Goal: Task Accomplishment & Management: Manage account settings

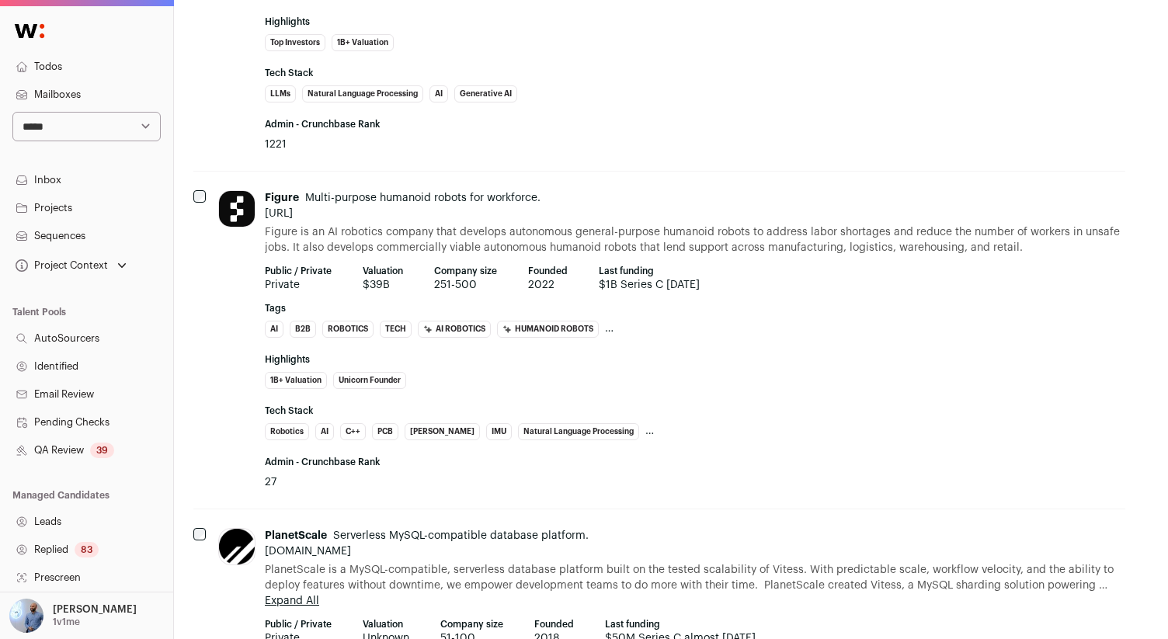
scroll to position [0, 12]
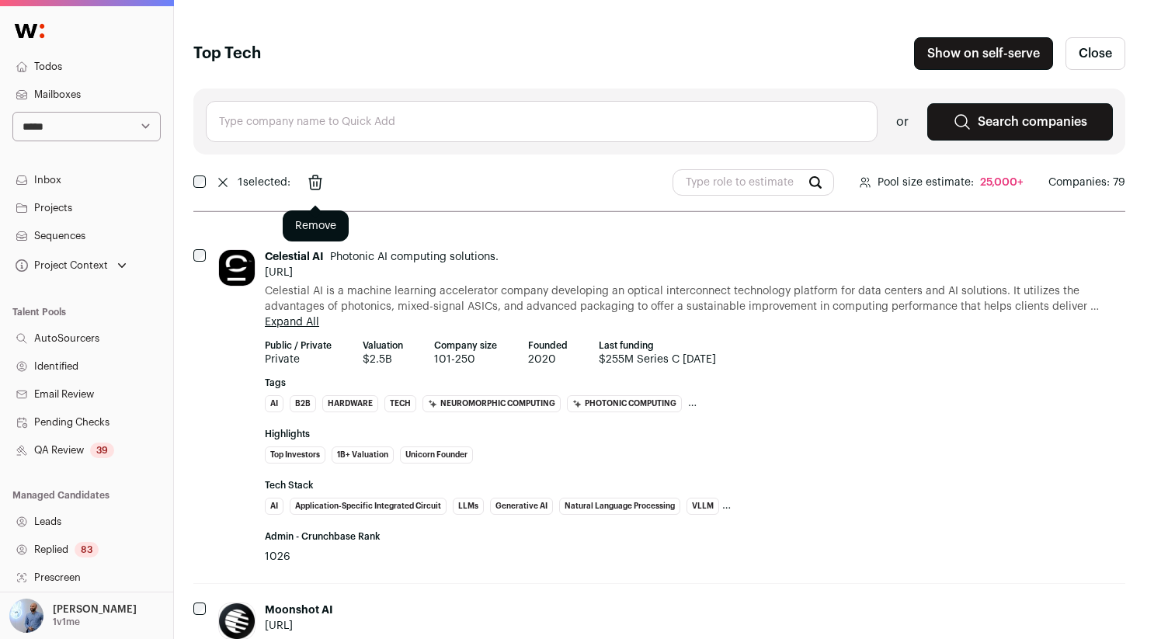
click at [321, 181] on icon "Remove" at bounding box center [315, 182] width 12 height 14
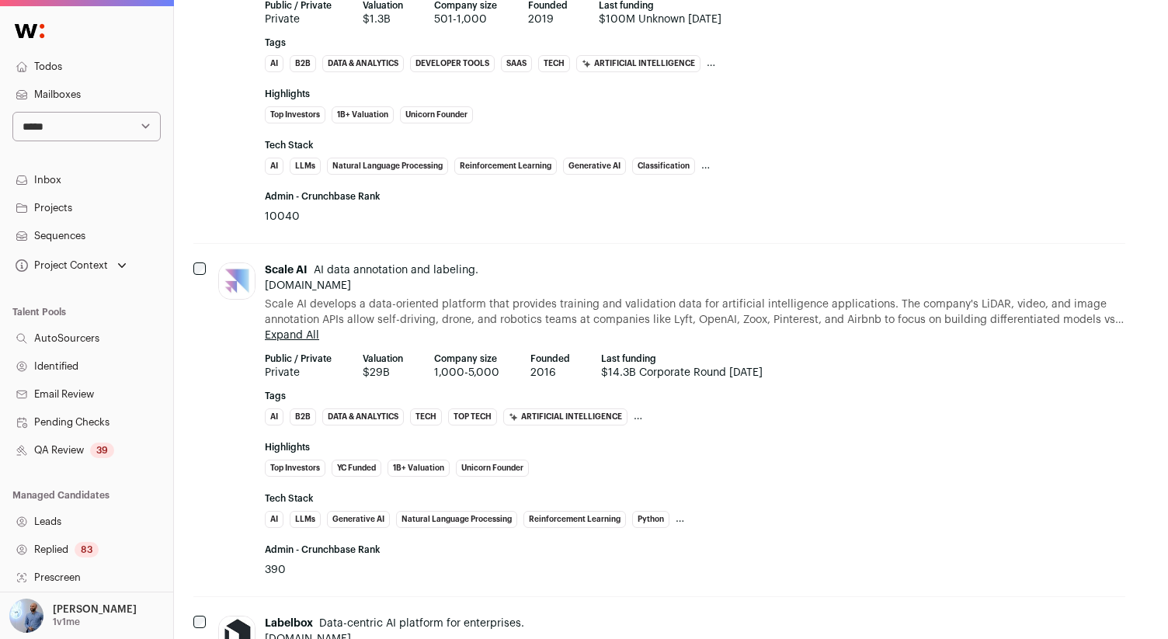
scroll to position [9975, 12]
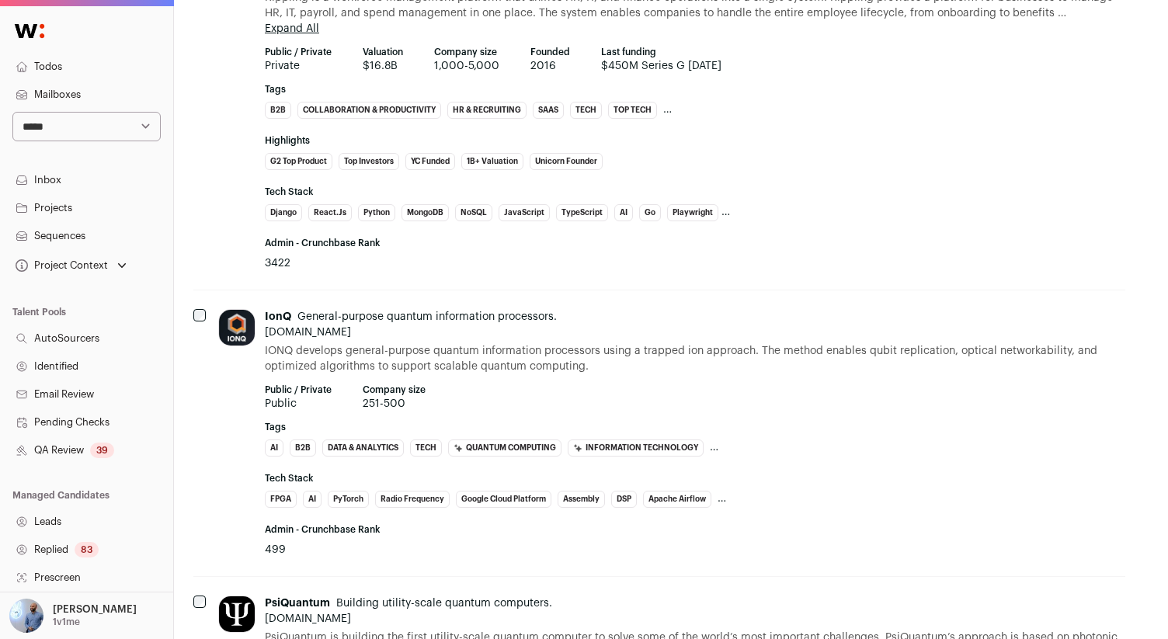
scroll to position [5466, 12]
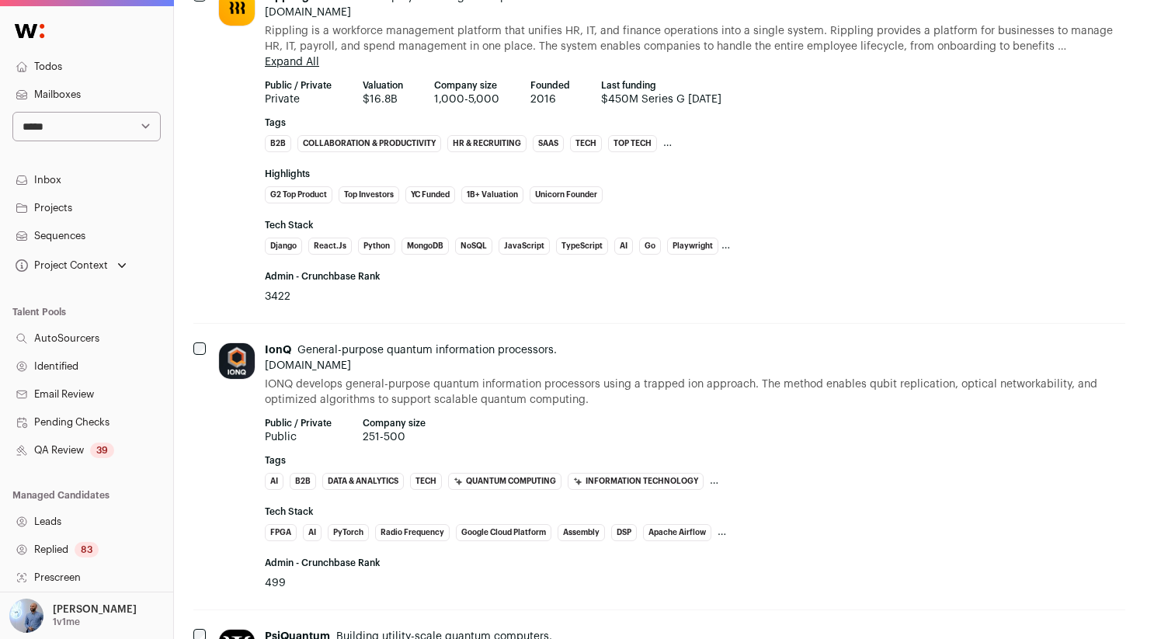
click at [206, 349] on div "IonQ General-purpose quantum information processors. [DOMAIN_NAME] IONQ develop…" at bounding box center [659, 467] width 932 height 286
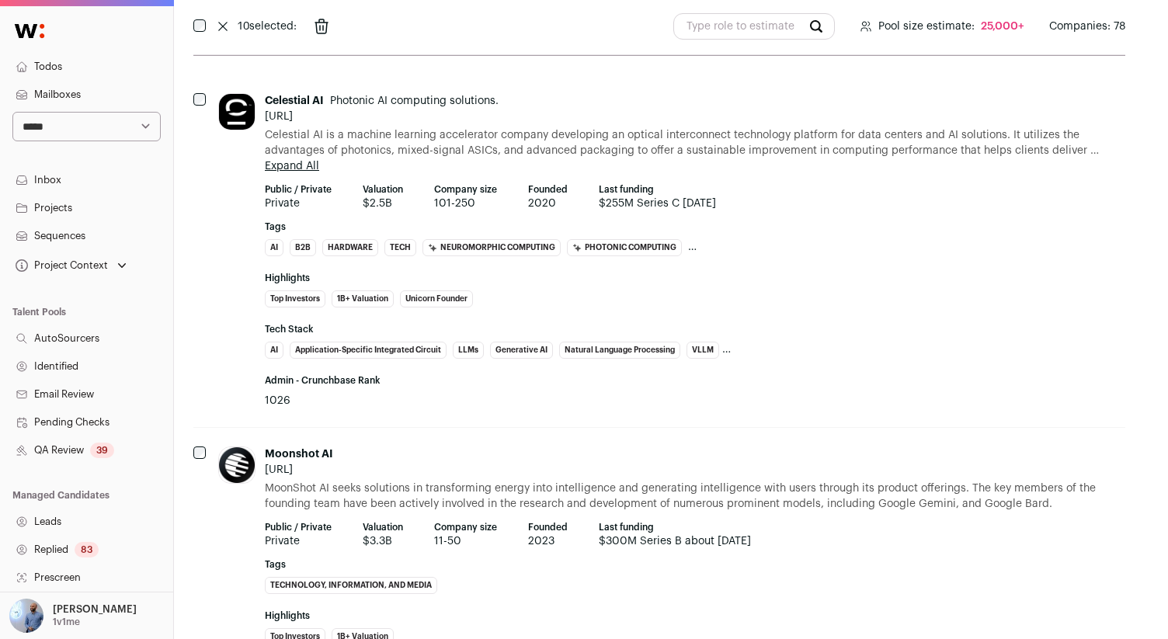
scroll to position [0, 12]
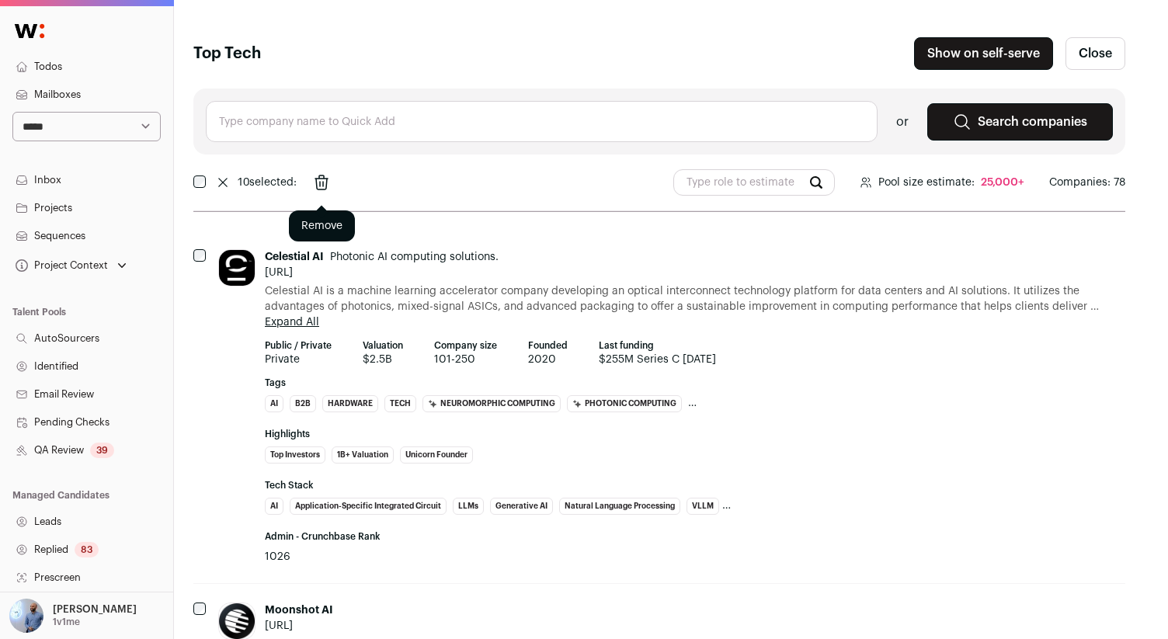
click at [325, 184] on icon "Remove" at bounding box center [321, 182] width 12 height 14
click at [546, 97] on div "or Search companies" at bounding box center [659, 122] width 932 height 66
click at [537, 120] on input "text" at bounding box center [542, 121] width 672 height 41
type input "rippling"
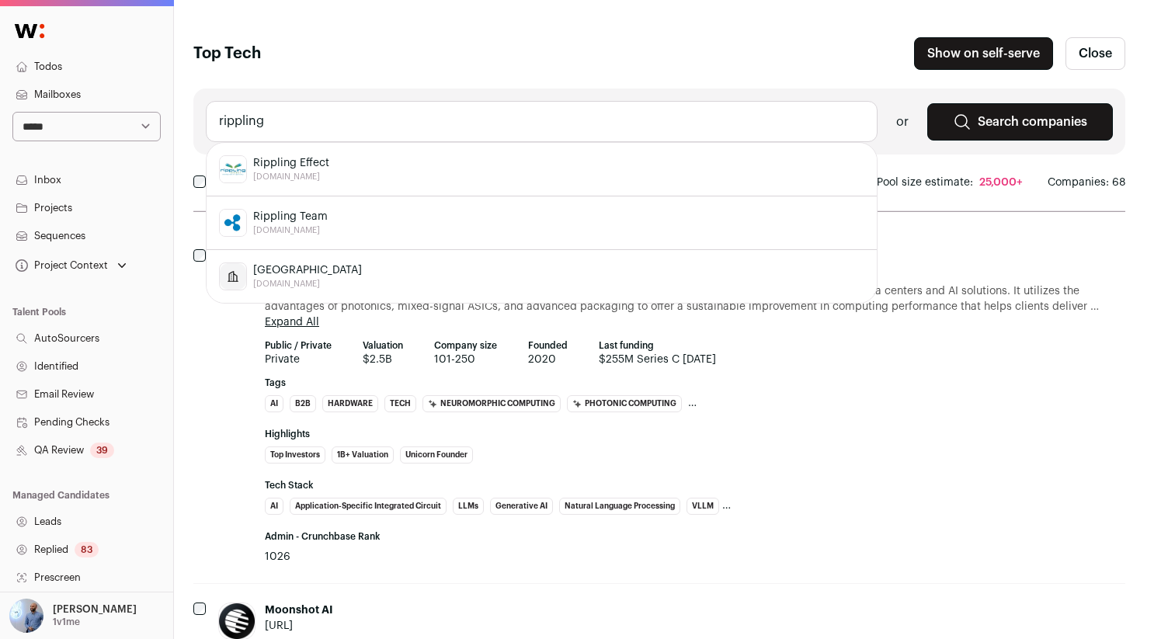
click at [332, 130] on input "rippling" at bounding box center [542, 121] width 672 height 41
paste input "Microsoft"
click at [332, 130] on input "Microsoft" at bounding box center [542, 121] width 672 height 41
click at [314, 158] on div "Microsoft [DOMAIN_NAME]" at bounding box center [541, 169] width 645 height 28
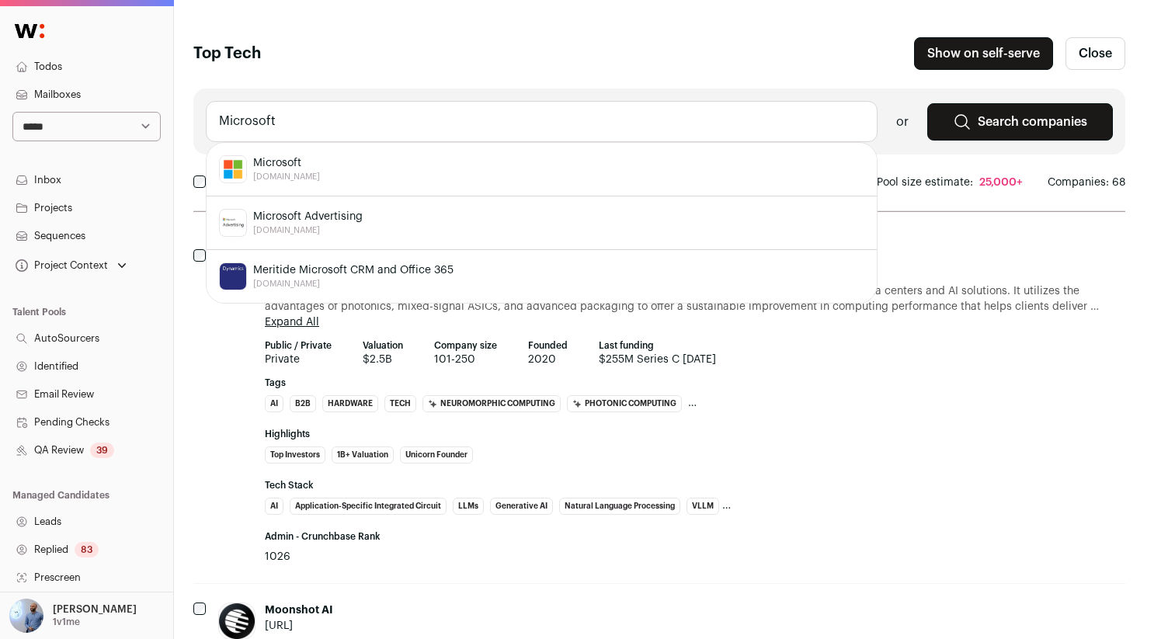
type input "Microsoft [DOMAIN_NAME]"
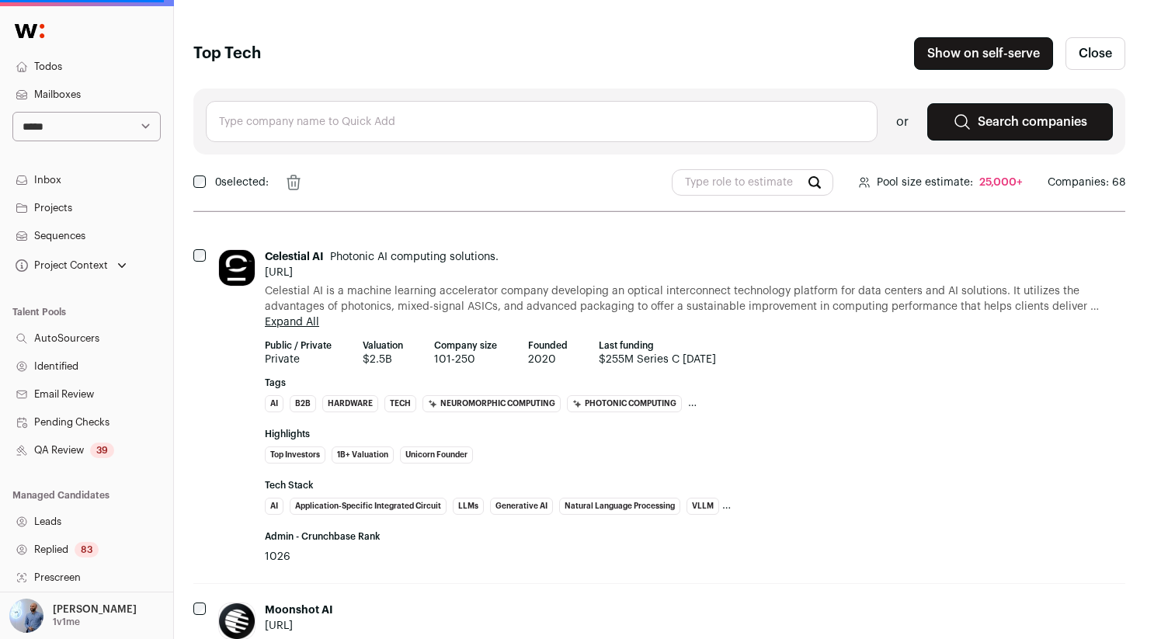
click at [317, 125] on input "text" at bounding box center [542, 121] width 672 height 41
click at [273, 126] on input "text" at bounding box center [542, 121] width 672 height 41
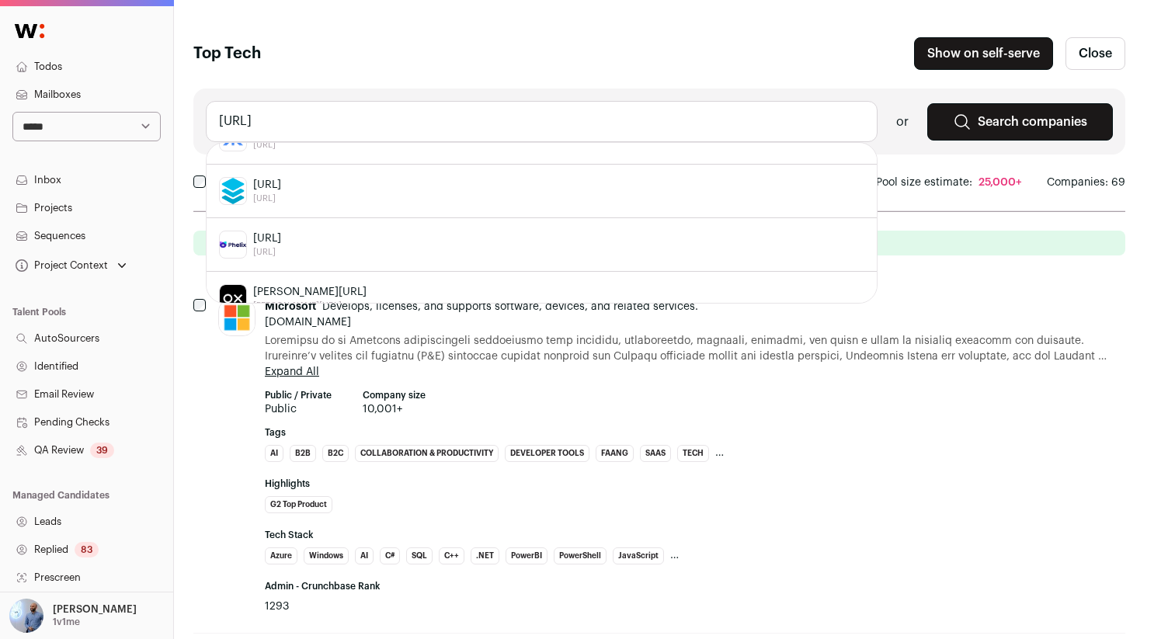
scroll to position [438, 0]
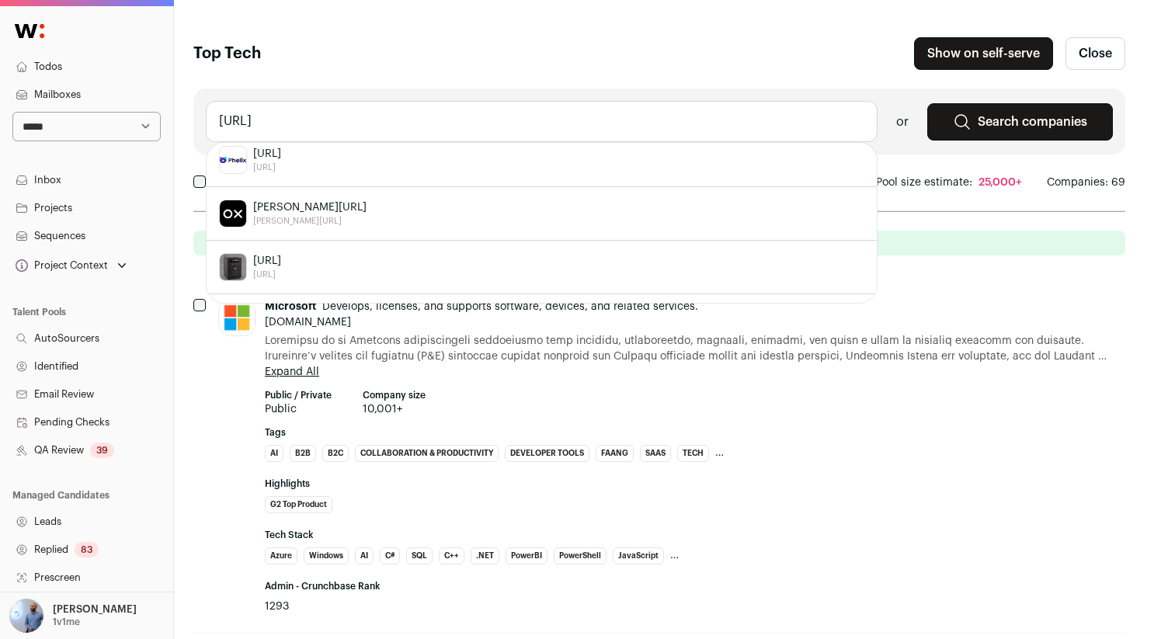
type input "[URL]"
click at [314, 346] on span at bounding box center [695, 348] width 860 height 31
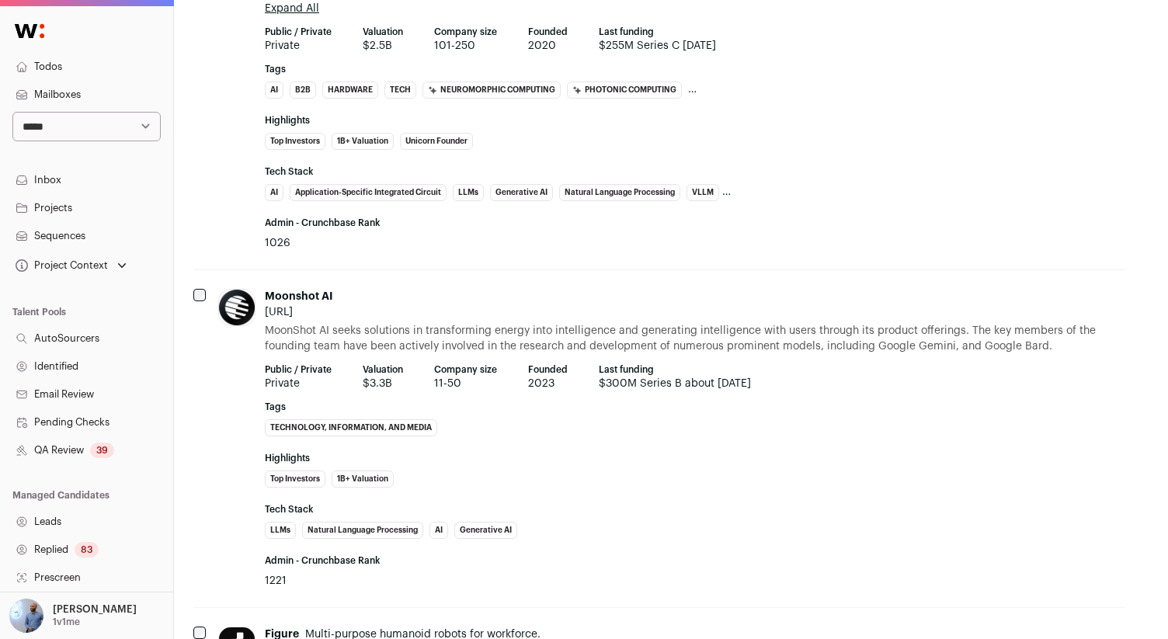
scroll to position [821, 12]
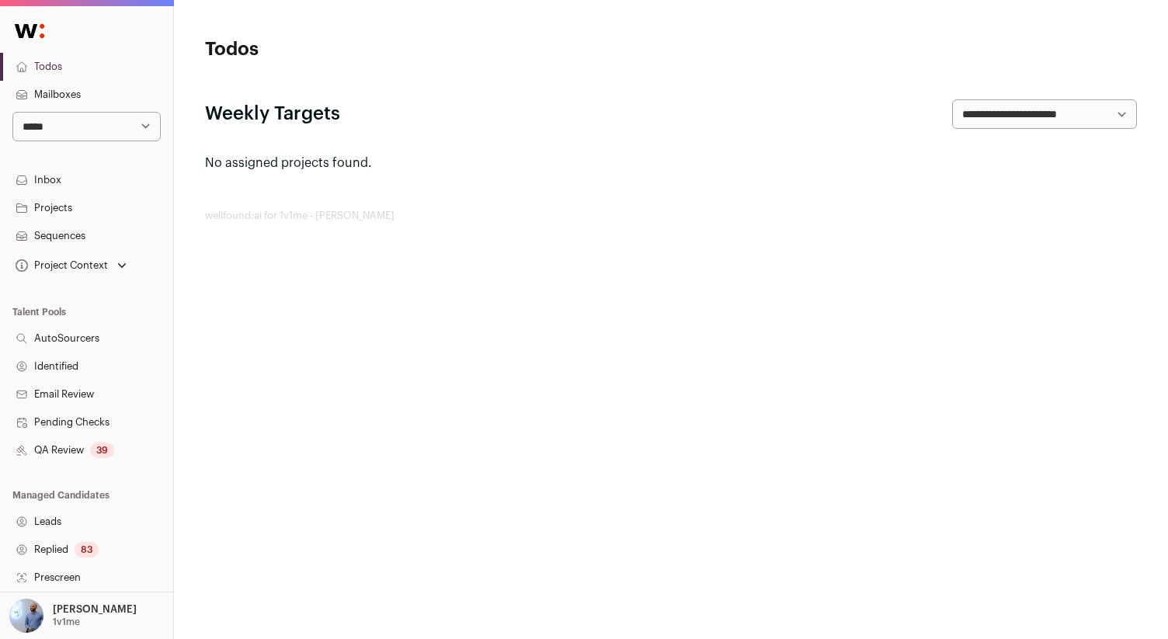
click at [102, 491] on h3 "Managed Candidates" at bounding box center [86, 495] width 173 height 12
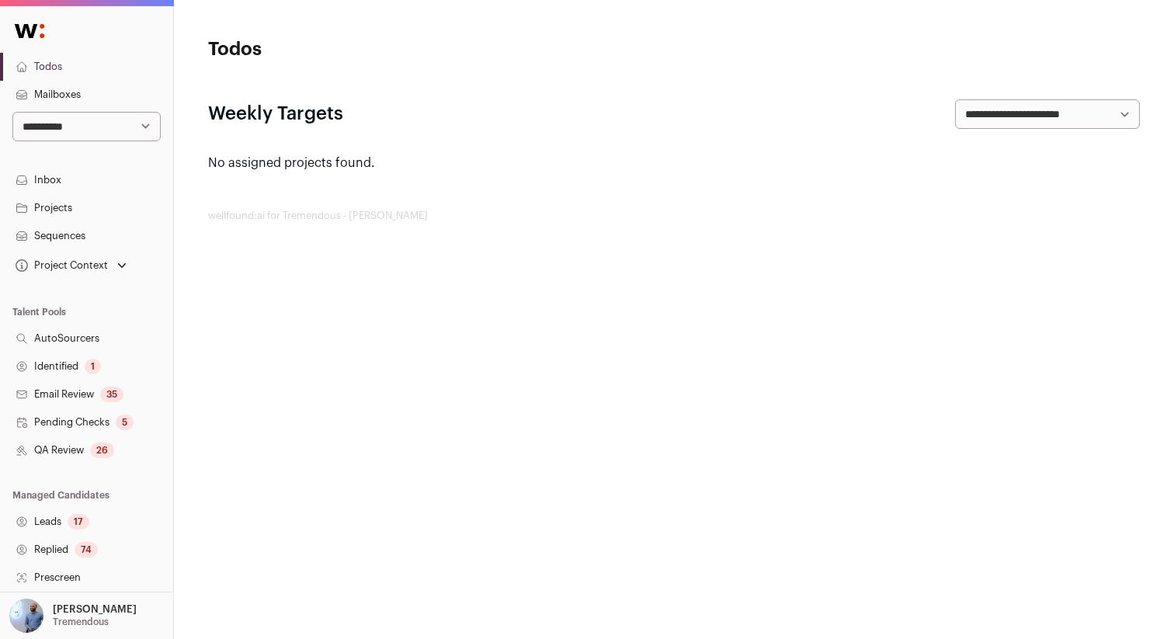
scroll to position [255, 0]
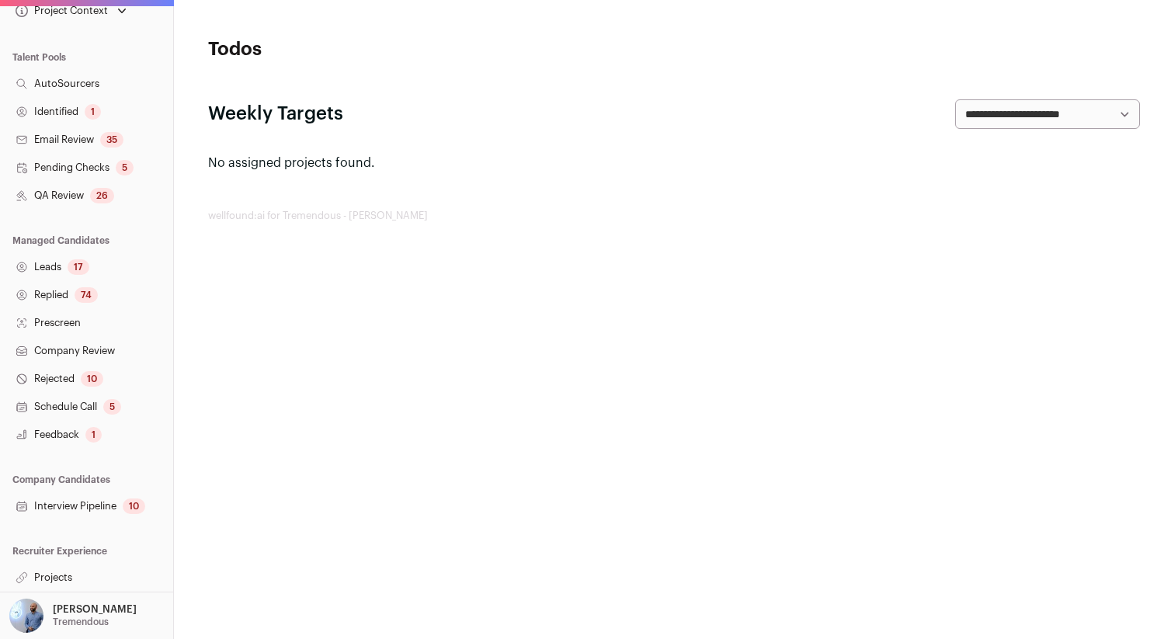
click at [61, 403] on link "Schedule Call 5" at bounding box center [86, 407] width 173 height 28
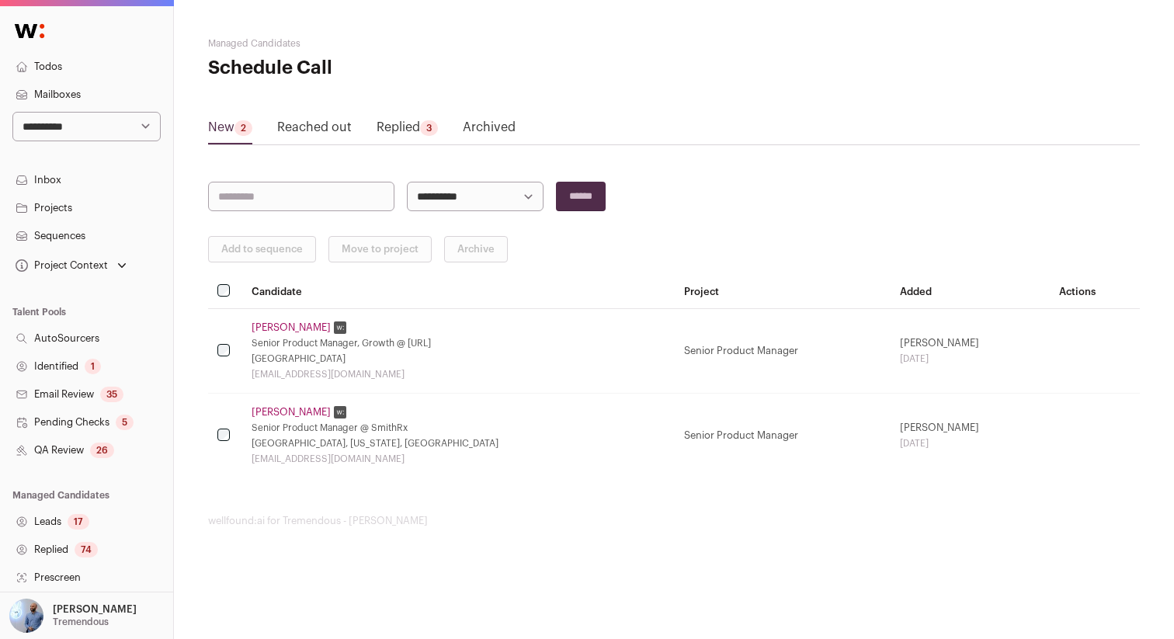
click at [282, 324] on link "Amanda Song" at bounding box center [291, 327] width 79 height 12
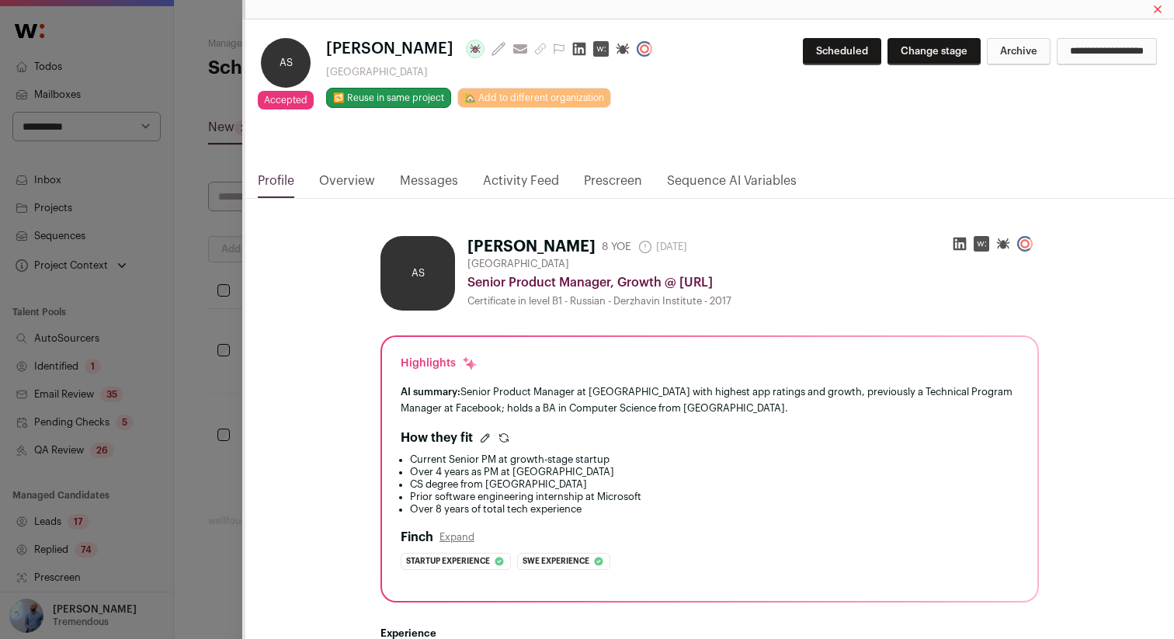
click at [411, 180] on link "Messages" at bounding box center [429, 185] width 58 height 26
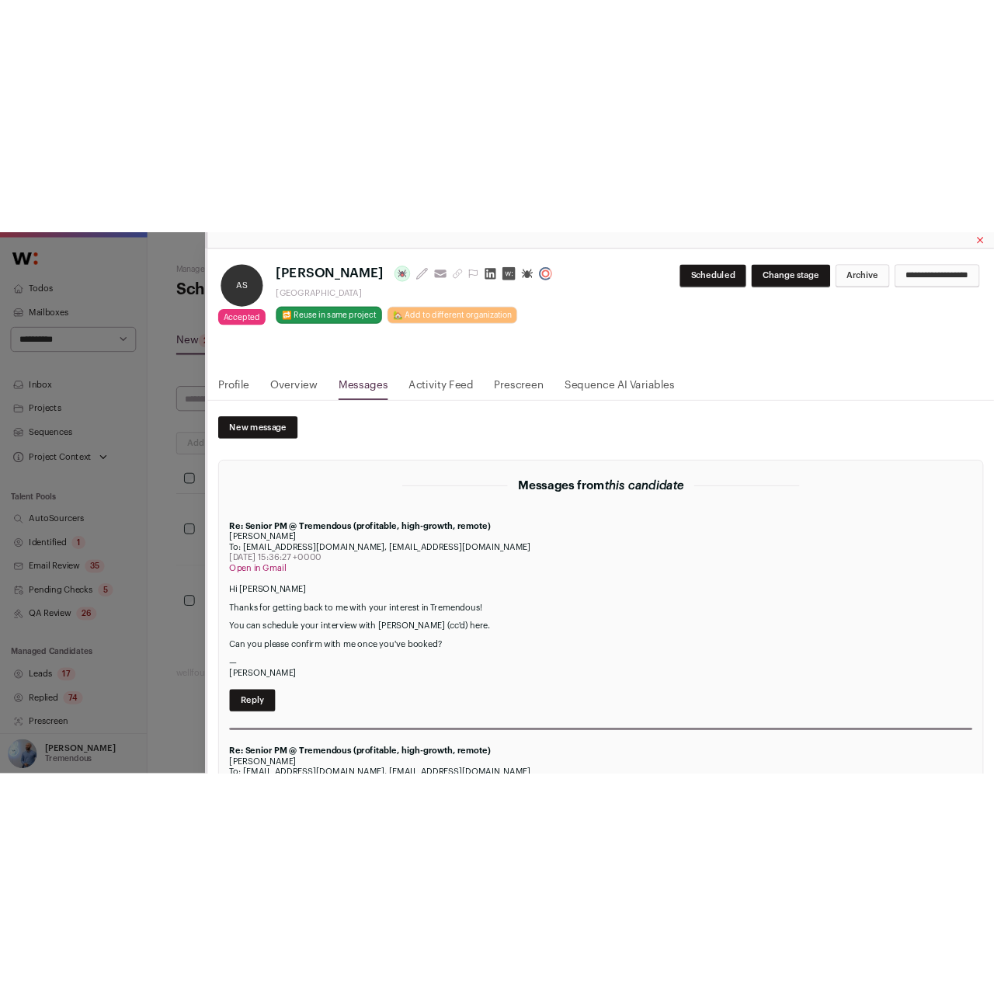
scroll to position [128, 0]
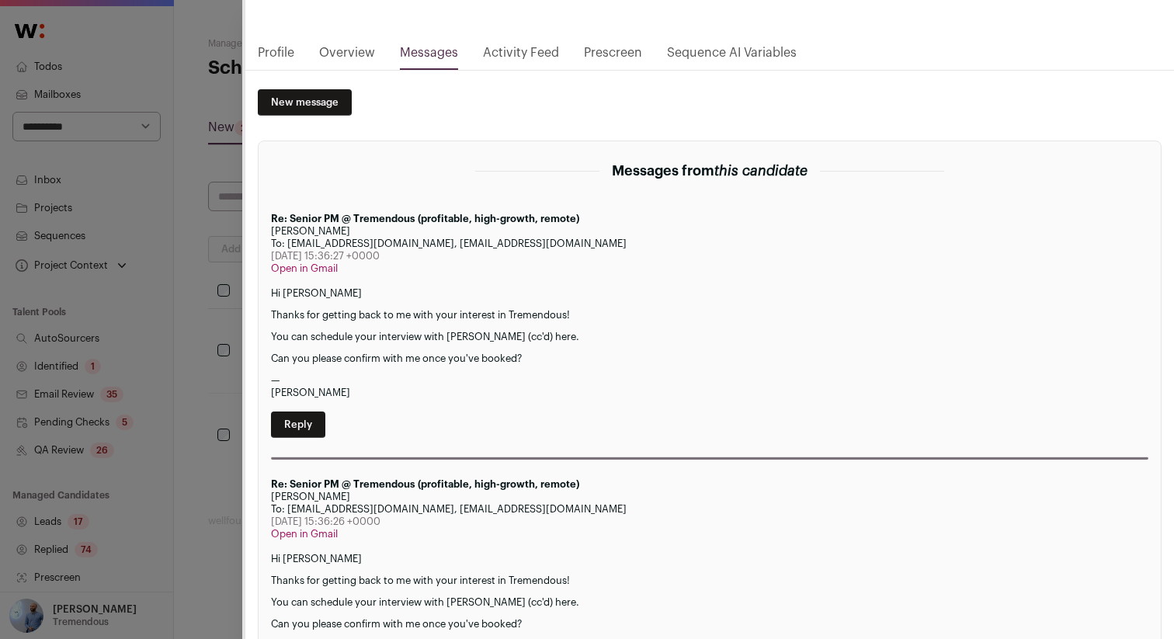
click at [201, 266] on div "AS Accepted Accepted from shortlist Amanda Song Last update: 6 days ago View mo…" at bounding box center [587, 319] width 1174 height 639
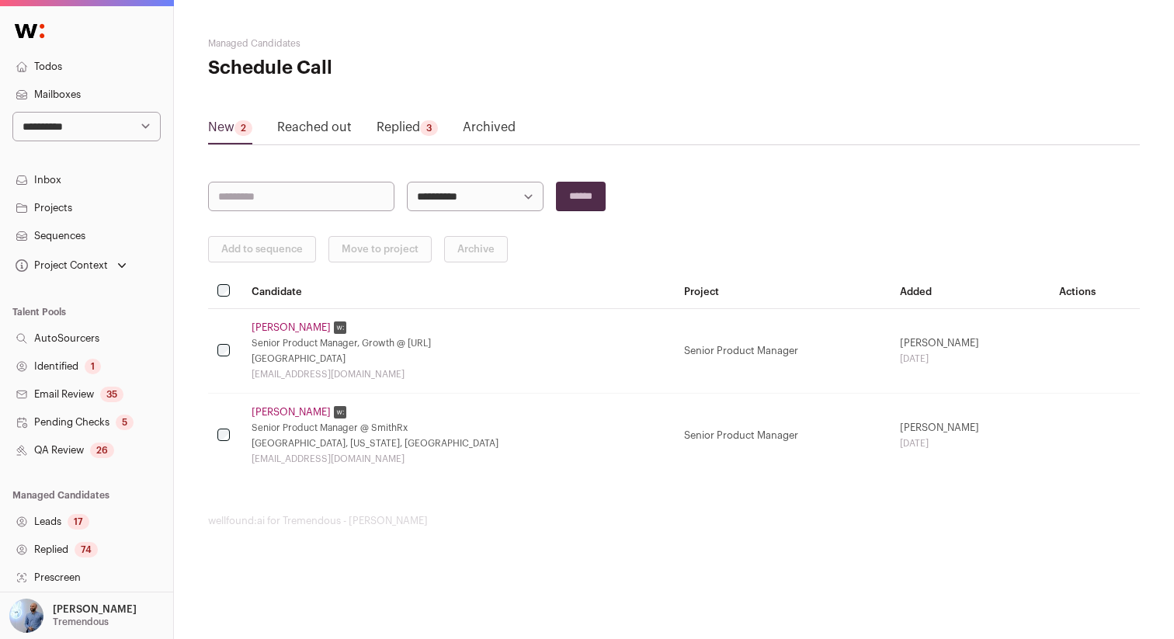
click at [280, 415] on link "Manav Mandhani" at bounding box center [291, 412] width 79 height 12
